Goal: Transaction & Acquisition: Purchase product/service

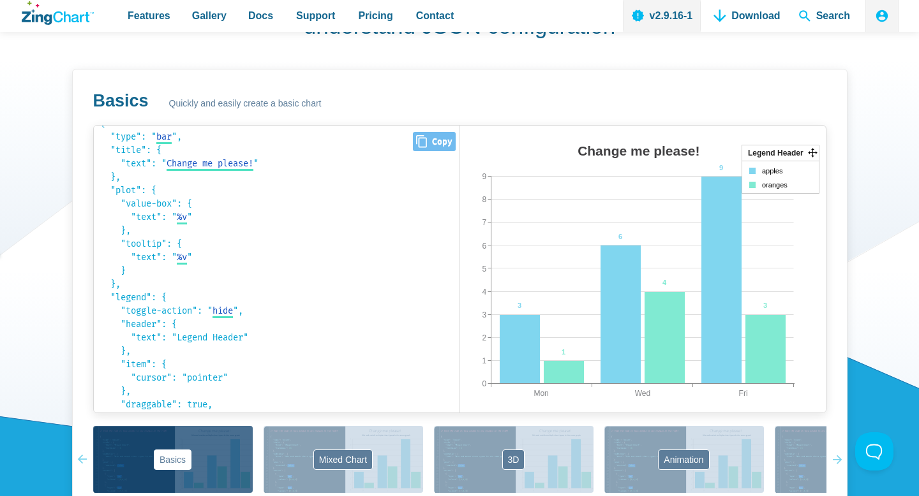
scroll to position [282, 0]
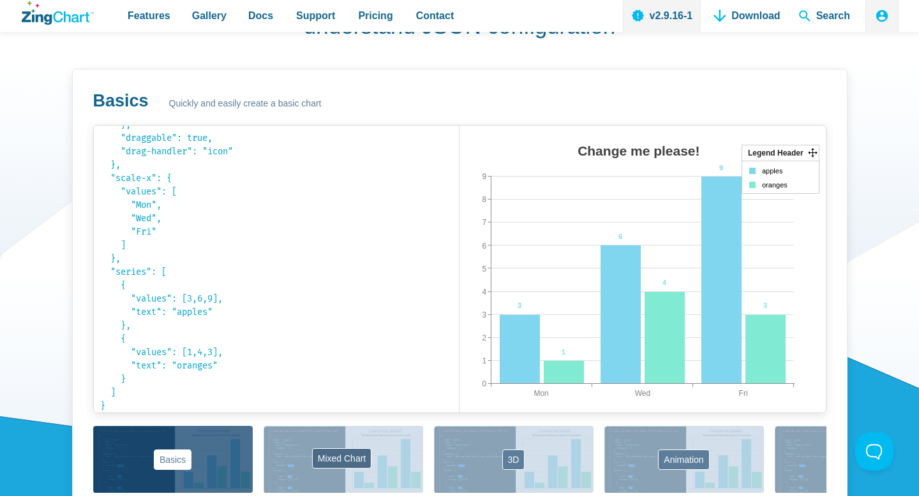
click at [319, 459] on button "Mixed Chart" at bounding box center [344, 459] width 160 height 67
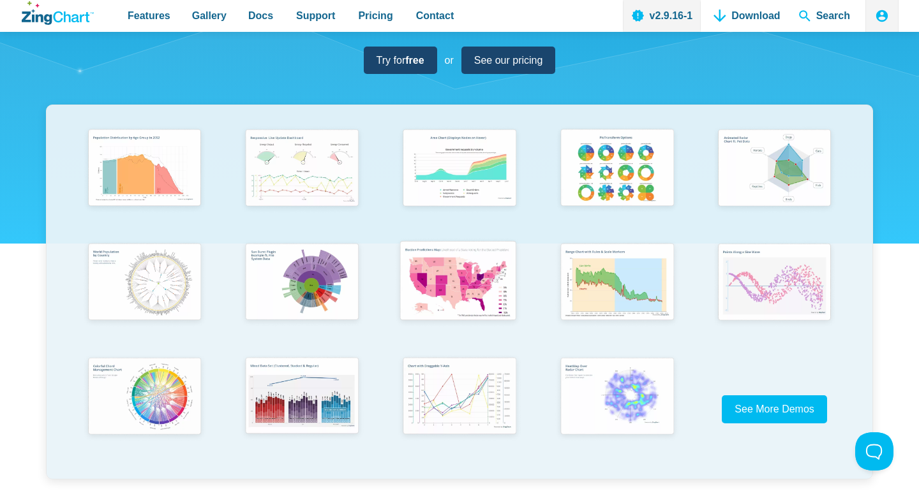
scroll to position [129, 0]
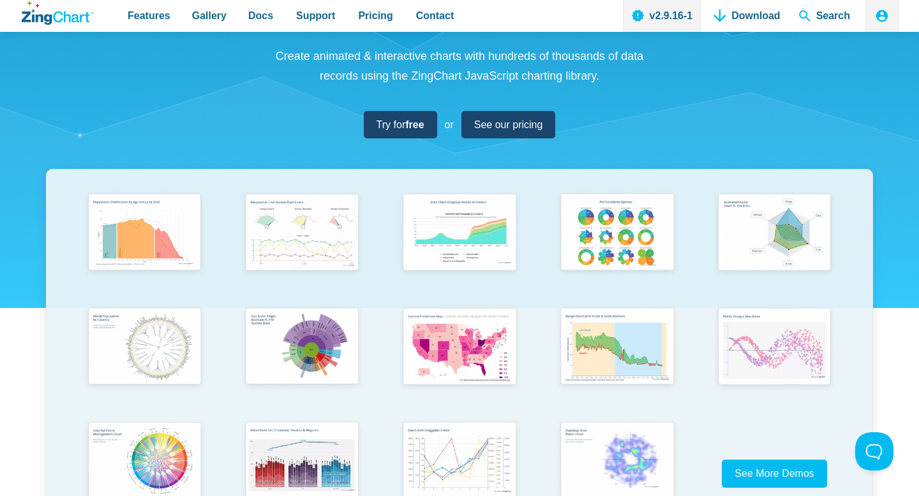
click at [514, 138] on div "See what [PERSON_NAME]'s 50+ built-in chart types & modules can do for your dat…" at bounding box center [459, 248] width 919 height 691
click at [523, 129] on span "See our pricing" at bounding box center [503, 124] width 69 height 17
click at [448, 257] on img "App Content" at bounding box center [458, 232] width 130 height 93
click at [500, 108] on div "See what [PERSON_NAME]'s 50+ built-in chart types & modules can do for your dat…" at bounding box center [459, 248] width 919 height 691
click at [492, 127] on span "See our pricing" at bounding box center [503, 124] width 69 height 17
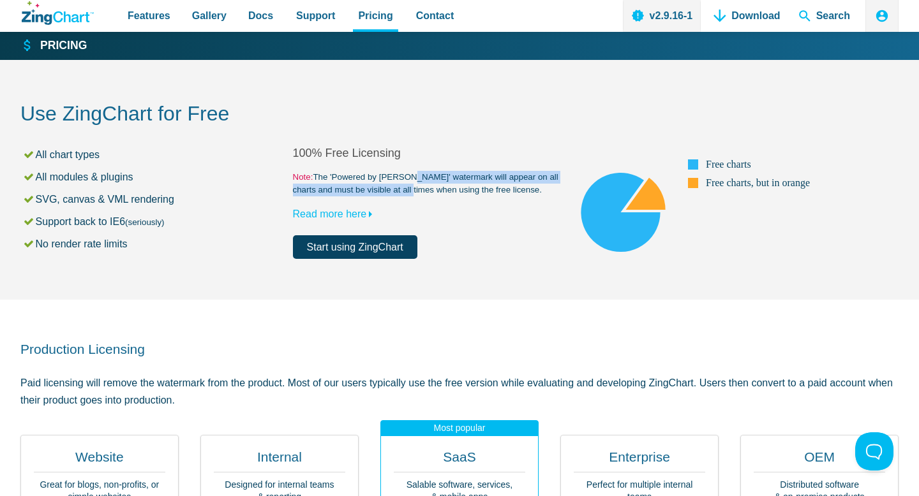
drag, startPoint x: 412, startPoint y: 179, endPoint x: 402, endPoint y: 185, distance: 11.2
click at [402, 184] on small "Note: The 'Powered by ZingChart' watermark will appear on all charts and must b…" at bounding box center [429, 184] width 272 height 26
click at [402, 185] on small "Note: The 'Powered by ZingChart' watermark will appear on all charts and must b…" at bounding box center [429, 184] width 272 height 26
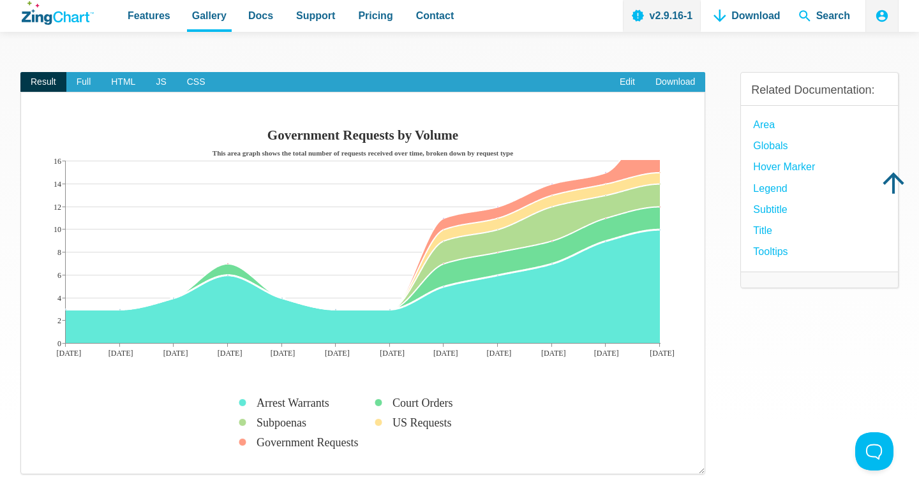
scroll to position [95, 0]
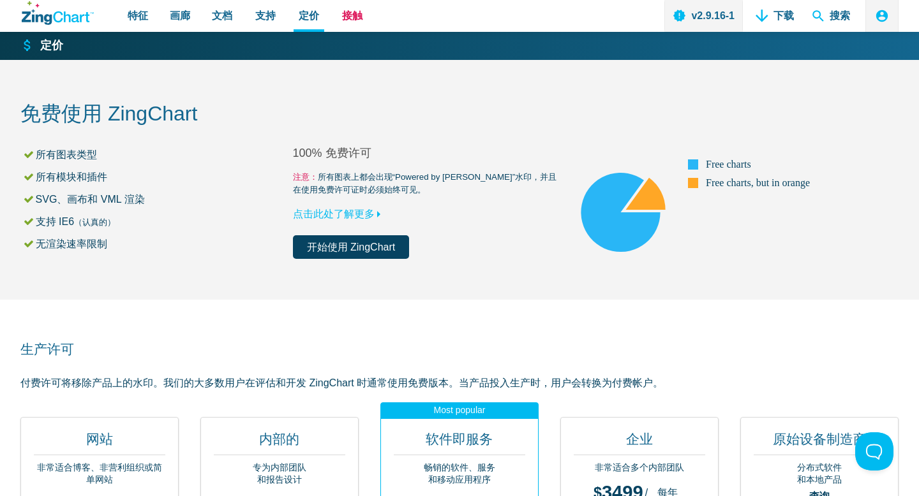
click at [360, 24] on span "接触" at bounding box center [352, 15] width 20 height 17
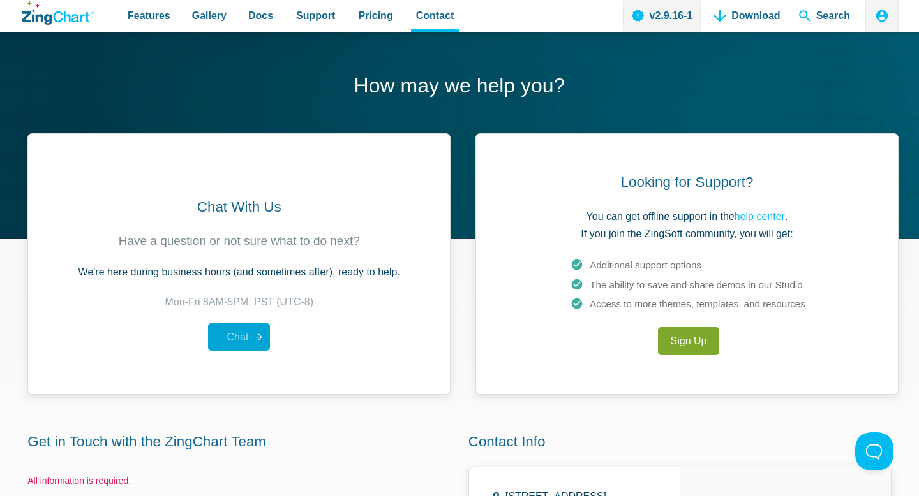
click at [226, 331] on span "Chat" at bounding box center [230, 337] width 36 height 17
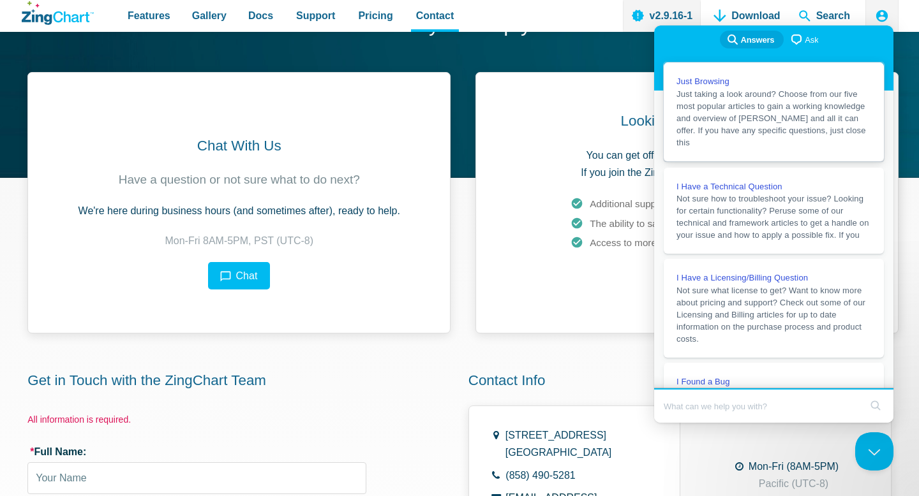
scroll to position [32, 0]
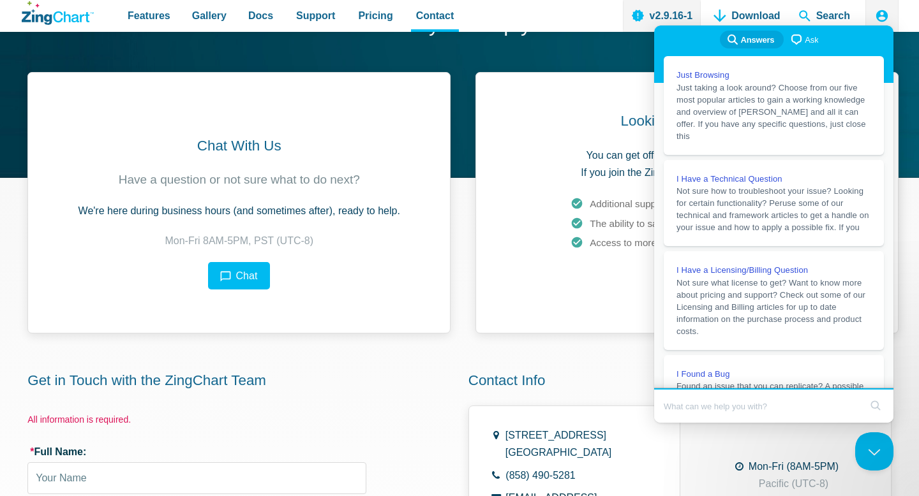
click at [547, 339] on div "Chat With Us Have a question or not sure what to do next? We're here during bus…" at bounding box center [459, 447] width 878 height 750
click at [560, 316] on div "Looking for Support? You can get offline support in the help center . If you jo…" at bounding box center [686, 203] width 423 height 262
click at [876, 453] on button "Close Beacon popover" at bounding box center [871, 449] width 38 height 38
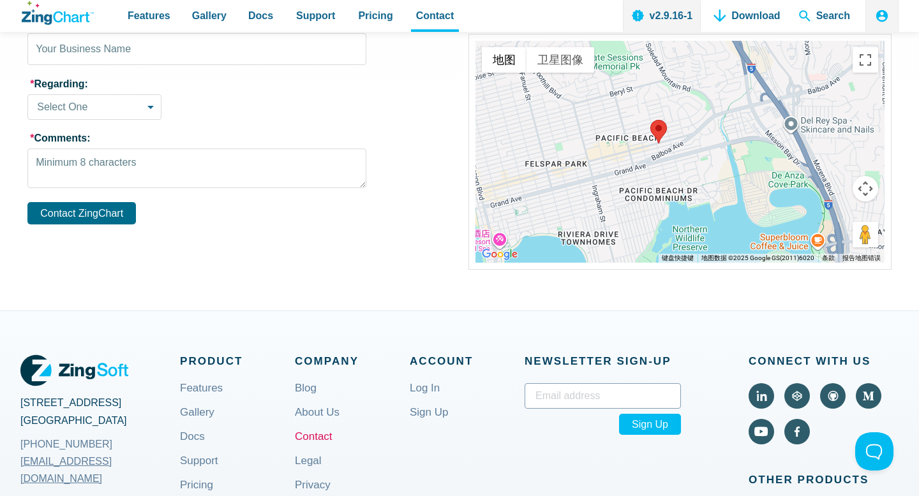
scroll to position [739, 0]
